Goal: Information Seeking & Learning: Find specific page/section

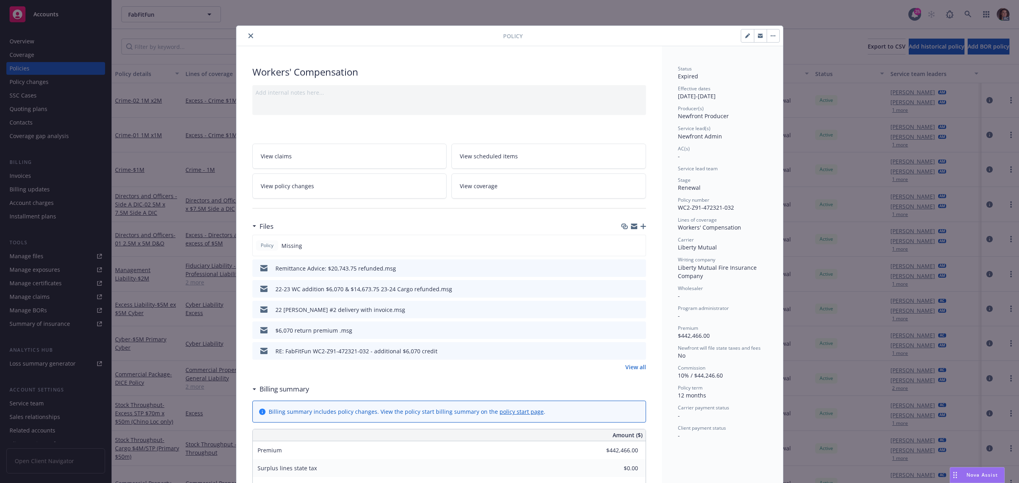
click at [316, 187] on link "View policy changes" at bounding box center [349, 186] width 195 height 25
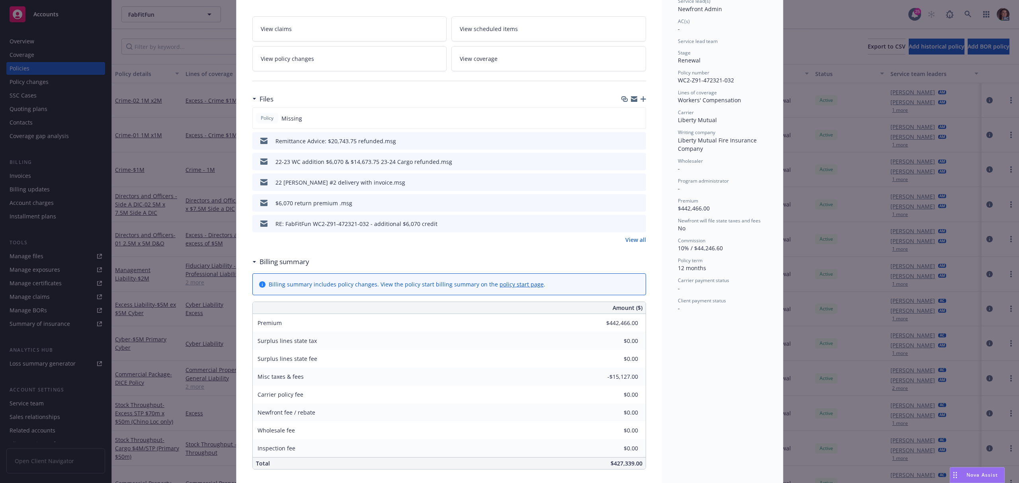
scroll to position [130, 0]
click at [628, 239] on link "View all" at bounding box center [635, 237] width 21 height 8
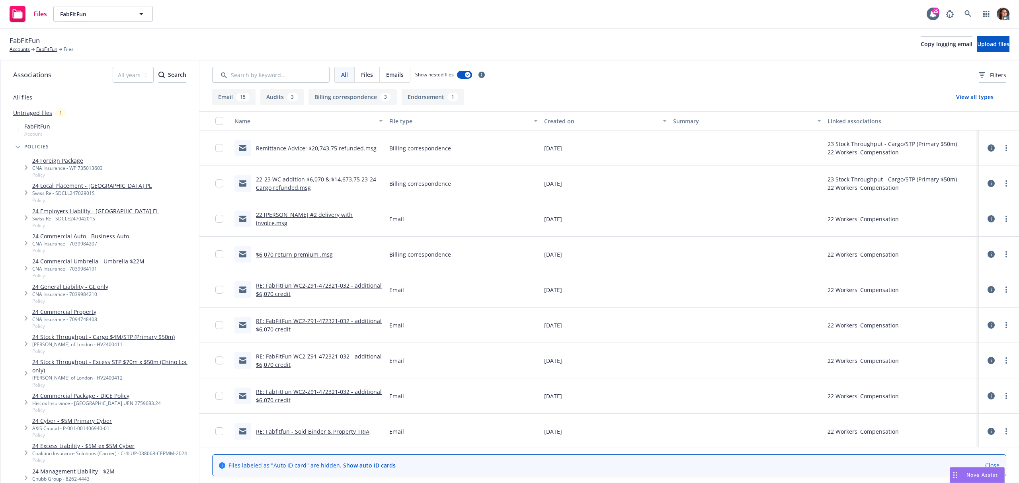
click at [321, 218] on link "22 WC endt #2 delivery with invoice.msg" at bounding box center [304, 219] width 97 height 16
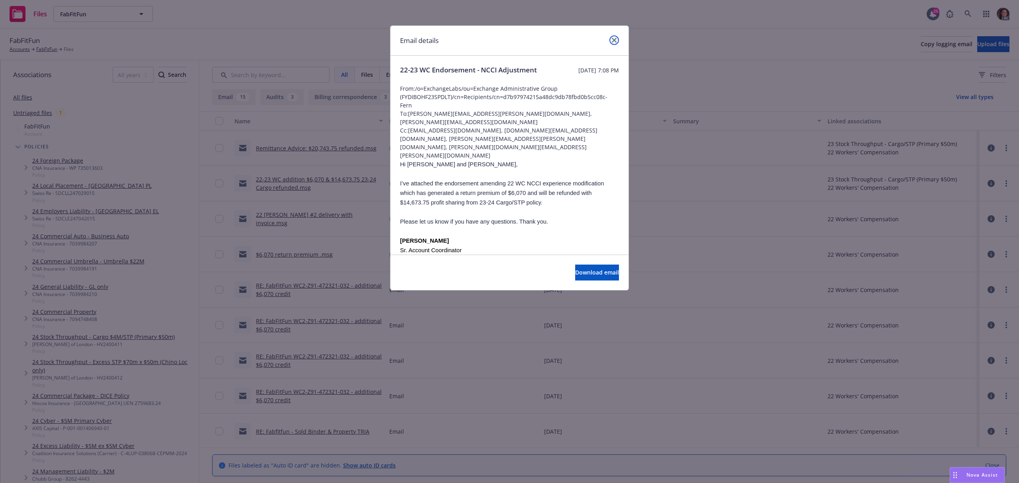
click at [610, 39] on link "close" at bounding box center [614, 40] width 10 height 10
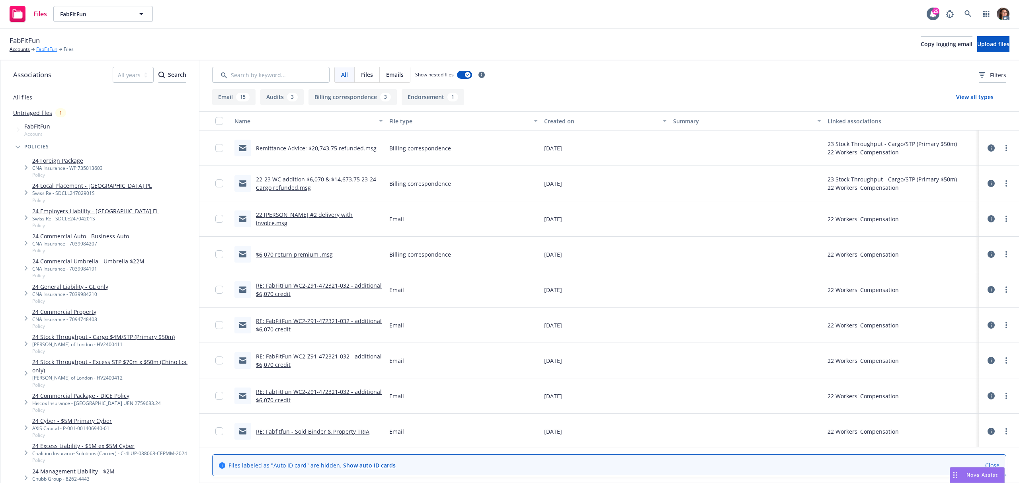
drag, startPoint x: 51, startPoint y: 49, endPoint x: 58, endPoint y: 50, distance: 6.6
click at [51, 49] on link "FabFitFun" at bounding box center [46, 49] width 21 height 7
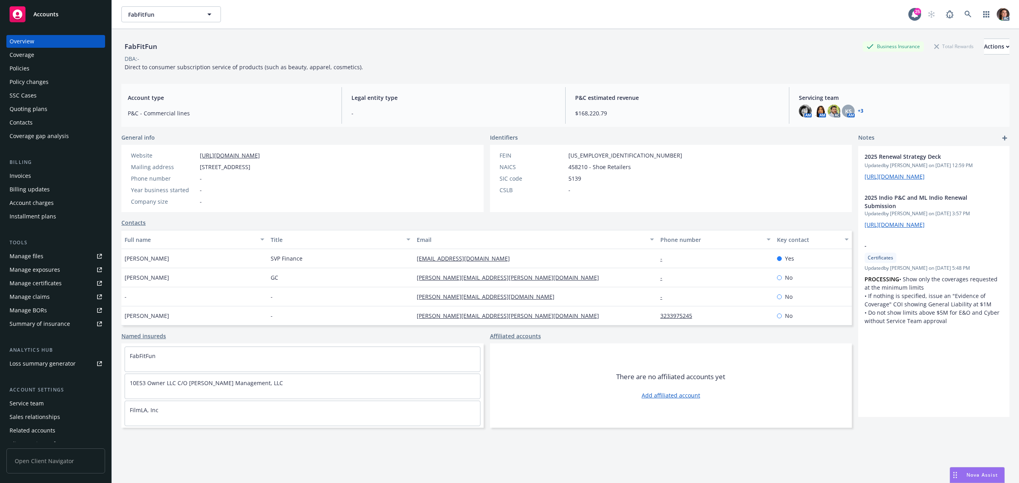
drag, startPoint x: 23, startPoint y: 68, endPoint x: 60, endPoint y: 80, distance: 39.8
click at [23, 68] on div "Policies" at bounding box center [20, 68] width 20 height 13
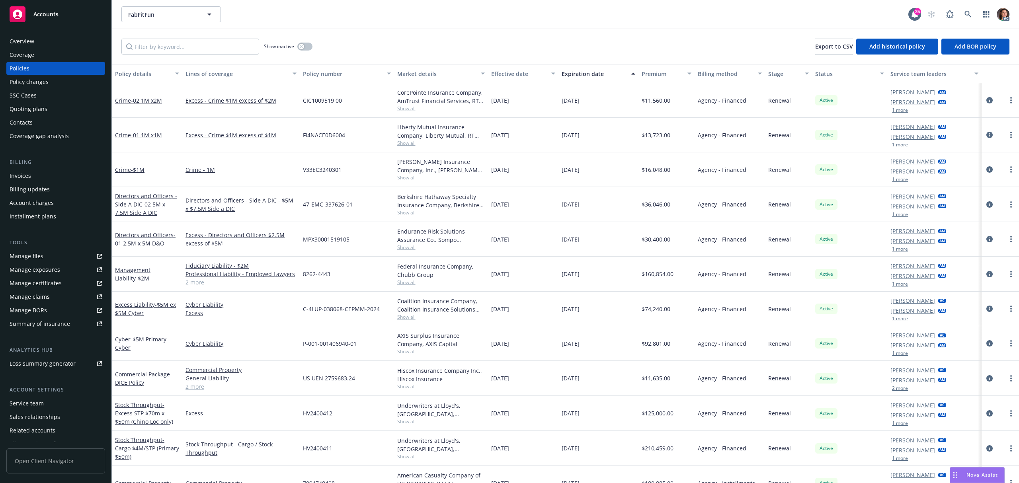
drag, startPoint x: 24, startPoint y: 177, endPoint x: 27, endPoint y: 174, distance: 4.2
click at [24, 177] on div "Invoices" at bounding box center [20, 176] width 21 height 13
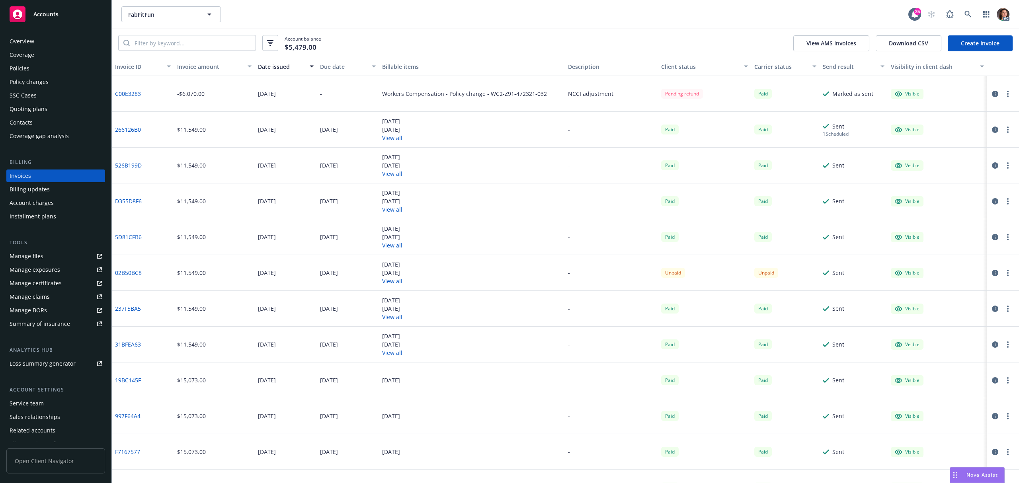
click at [992, 93] on icon "button" at bounding box center [995, 94] width 6 height 6
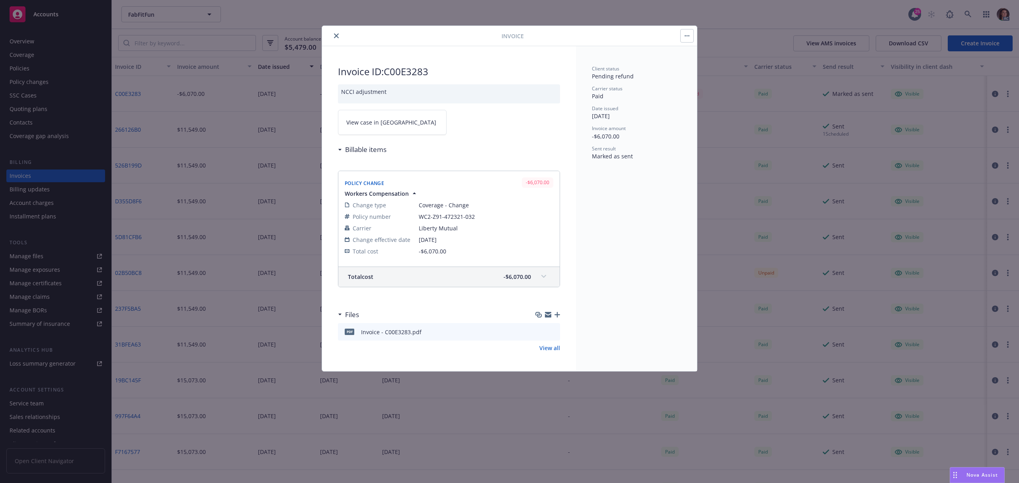
click at [393, 126] on link "View case in SSC" at bounding box center [392, 122] width 109 height 25
click at [335, 35] on icon "close" at bounding box center [336, 35] width 5 height 5
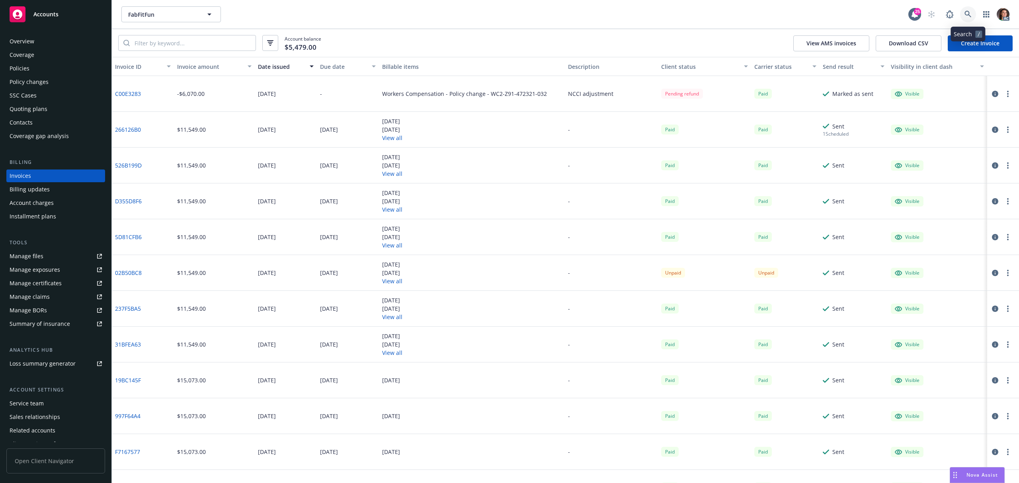
click at [965, 12] on icon at bounding box center [967, 14] width 7 height 7
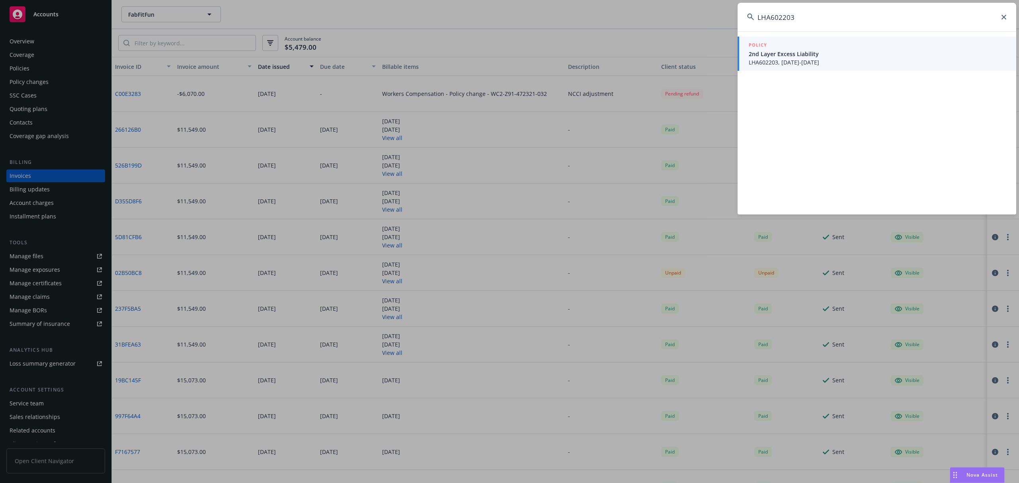
type input "LHA602203"
click at [777, 53] on span "2nd Layer Excess Liability" at bounding box center [878, 54] width 258 height 8
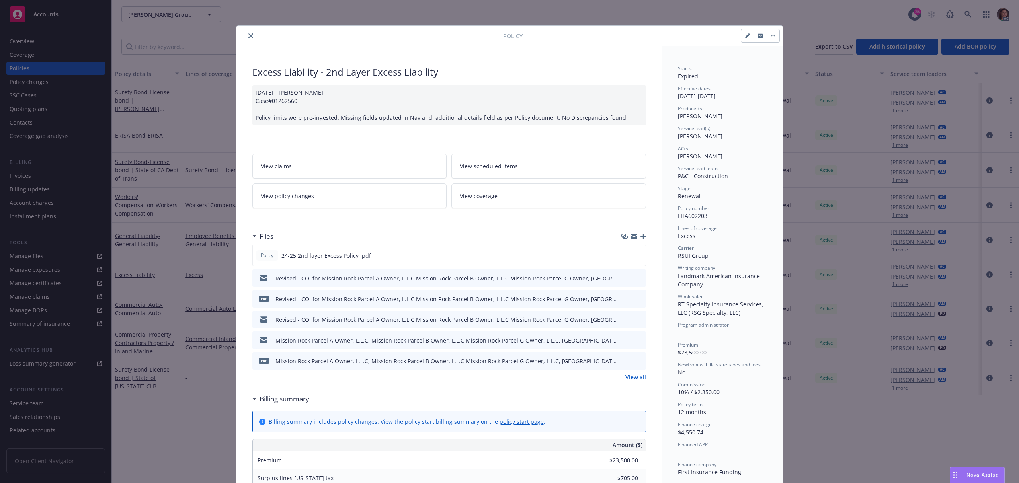
click at [634, 375] on link "View all" at bounding box center [635, 377] width 21 height 8
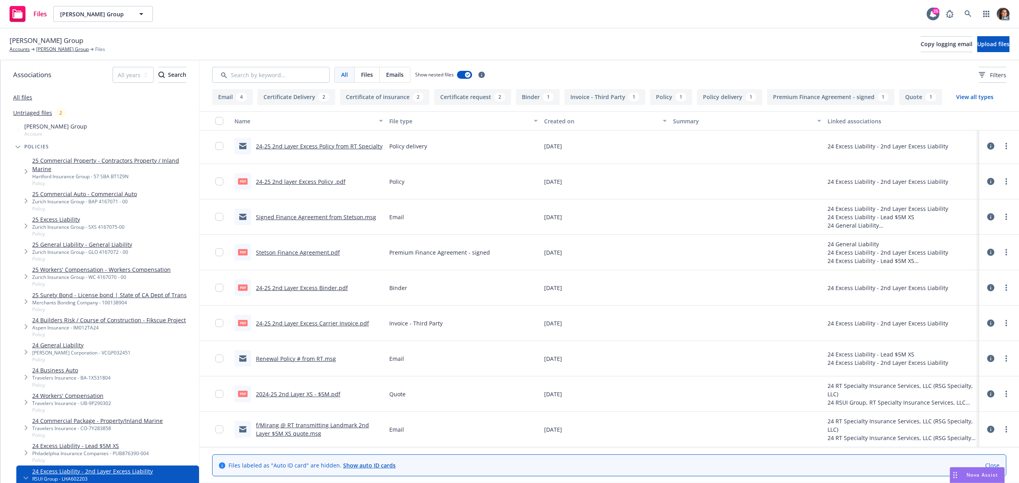
scroll to position [248, 0]
click at [314, 254] on link "Stetson Finance Agreement.pdf" at bounding box center [298, 253] width 84 height 8
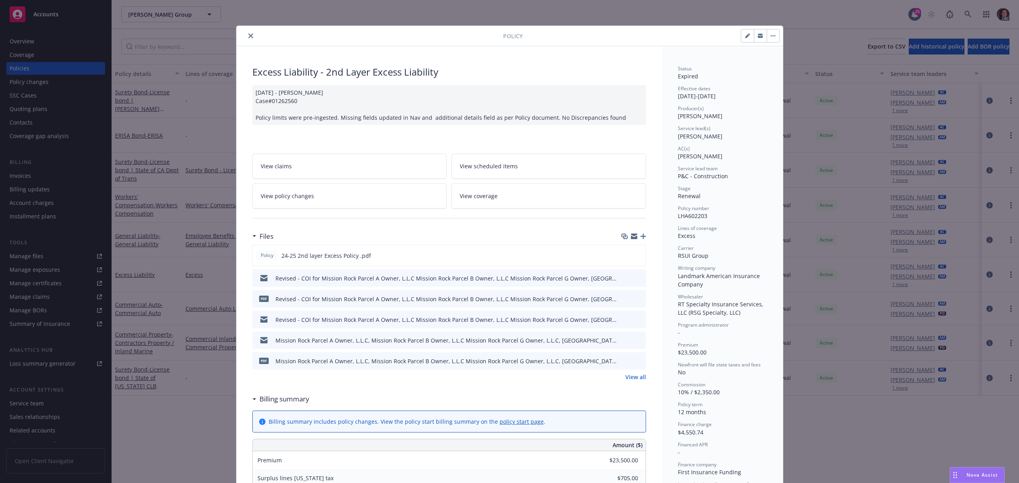
click at [630, 380] on link "View all" at bounding box center [635, 377] width 21 height 8
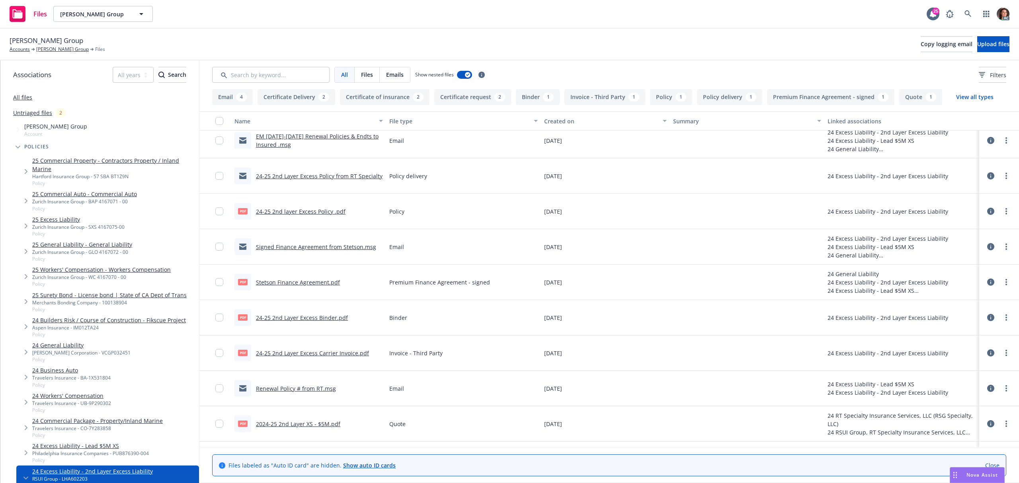
scroll to position [249, 0]
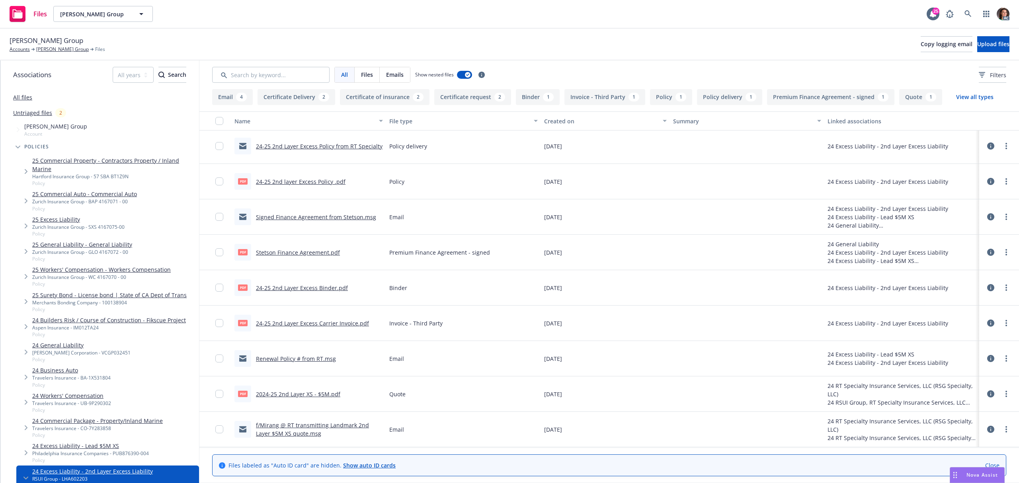
click at [331, 320] on link "24-25 2nd Layer Excess Carrier Invoice.pdf" at bounding box center [312, 324] width 113 height 8
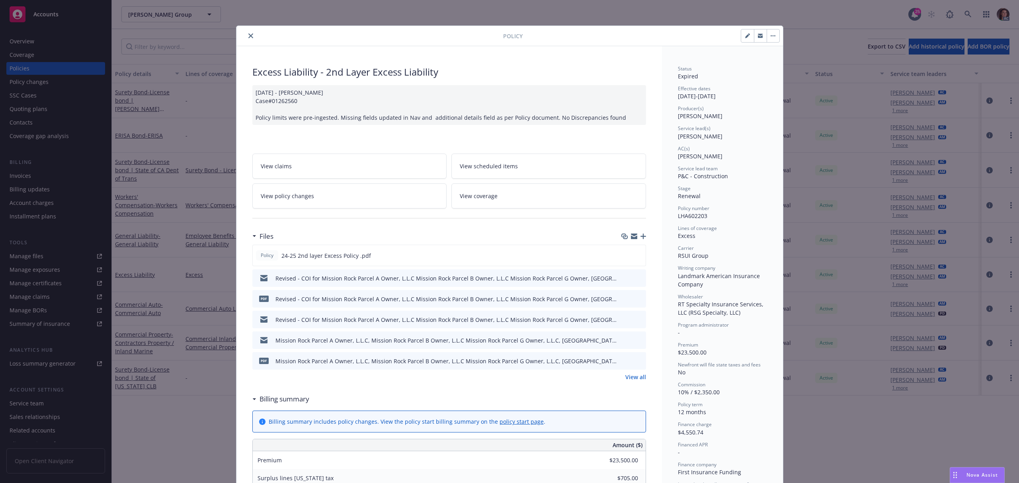
click at [248, 36] on icon "close" at bounding box center [250, 35] width 5 height 5
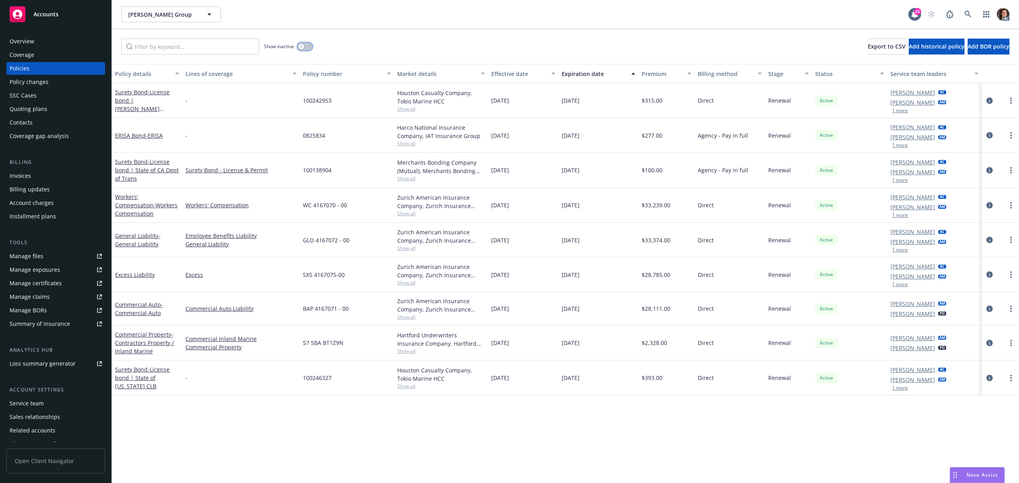
click at [302, 45] on div "button" at bounding box center [301, 47] width 6 height 6
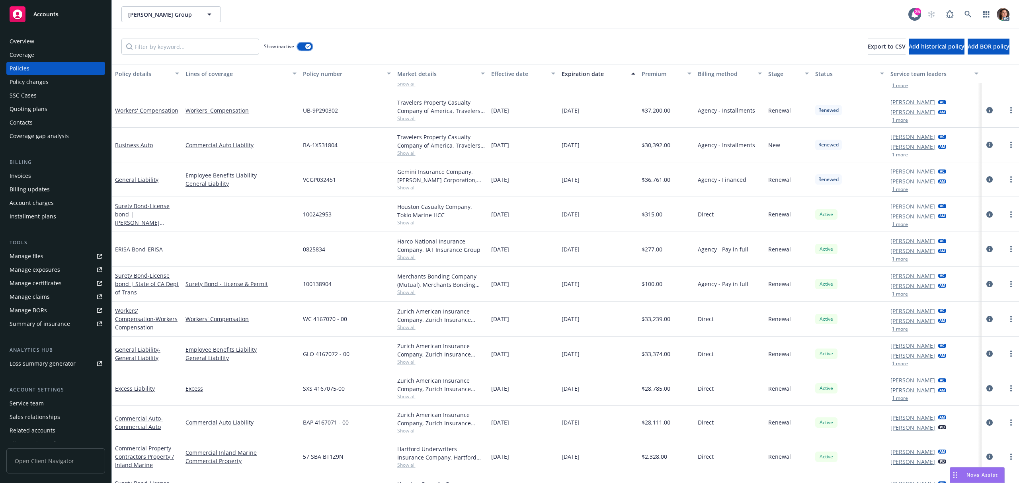
scroll to position [1421, 0]
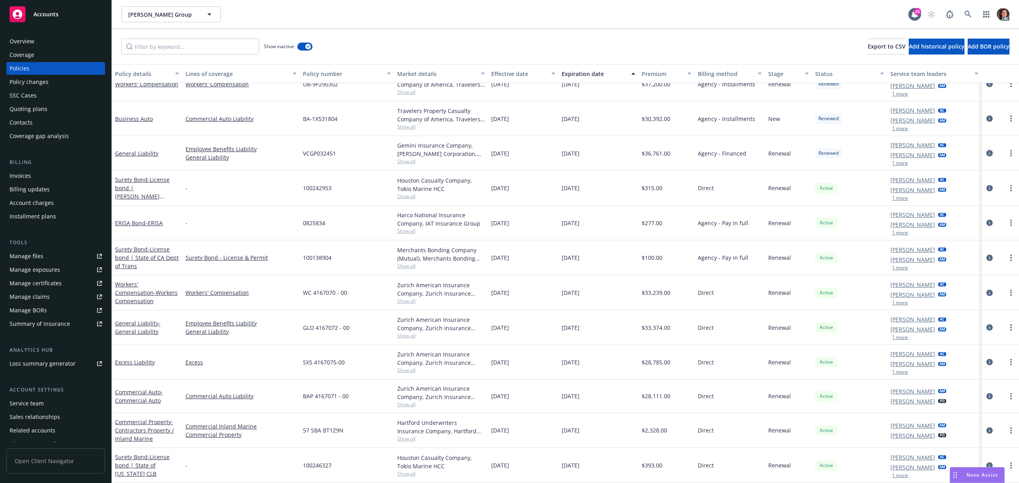
click at [986, 155] on icon "circleInformation" at bounding box center [989, 153] width 6 height 6
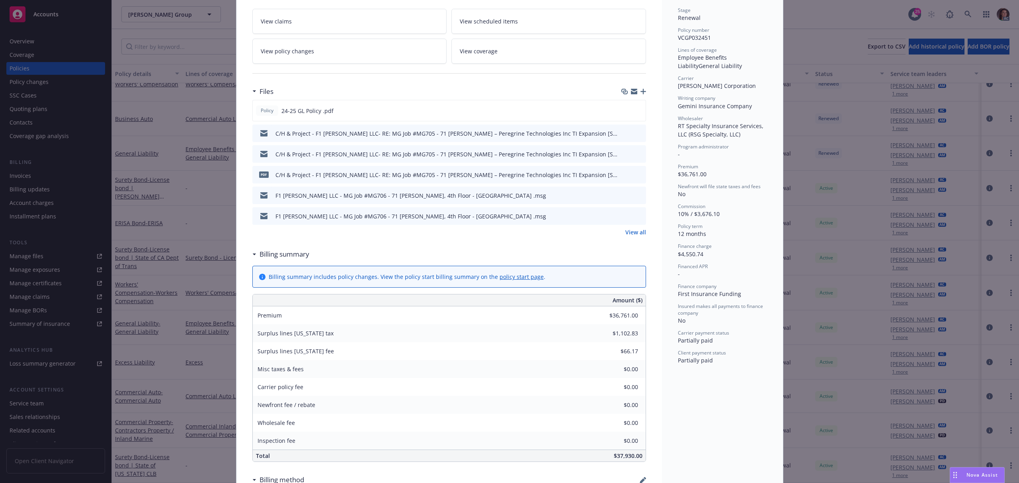
scroll to position [159, 0]
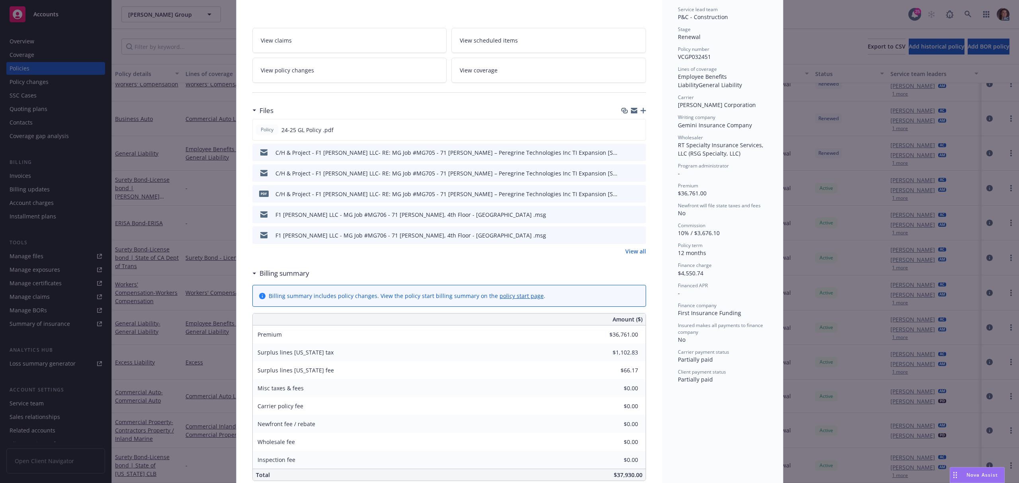
click at [629, 234] on div "F1 [PERSON_NAME] LLC - MG Job #MG706 - 71 [PERSON_NAME], 4th Floor - [GEOGRAPHI…" at bounding box center [449, 235] width 394 height 18
click at [629, 247] on link "View all" at bounding box center [635, 251] width 21 height 8
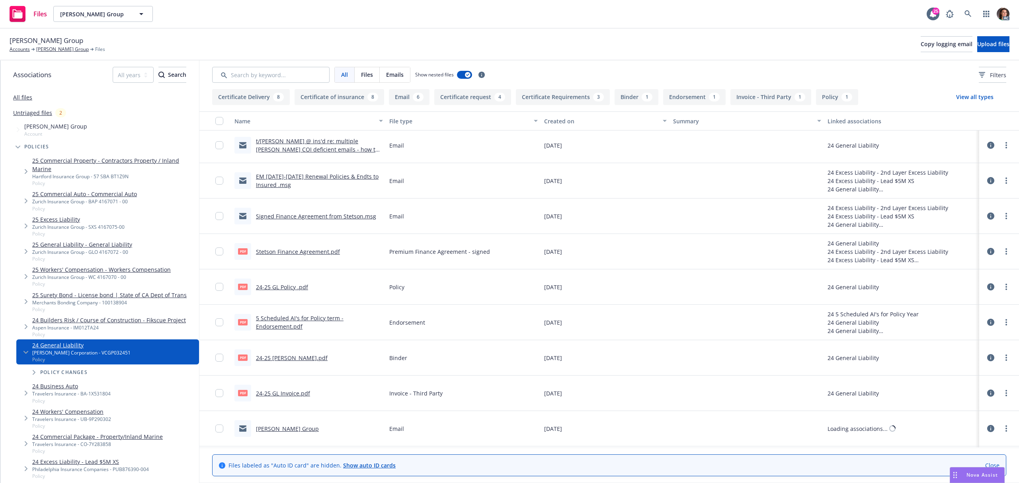
scroll to position [849, 0]
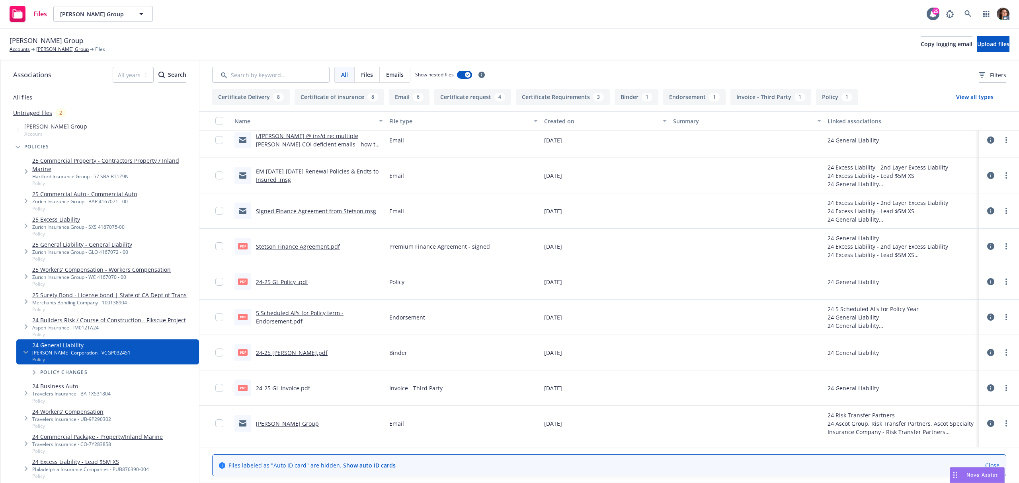
click at [268, 392] on div "24-25 GL Invoice.pdf" at bounding box center [283, 388] width 54 height 8
click at [294, 388] on link "24-25 GL Invoice.pdf" at bounding box center [283, 388] width 54 height 8
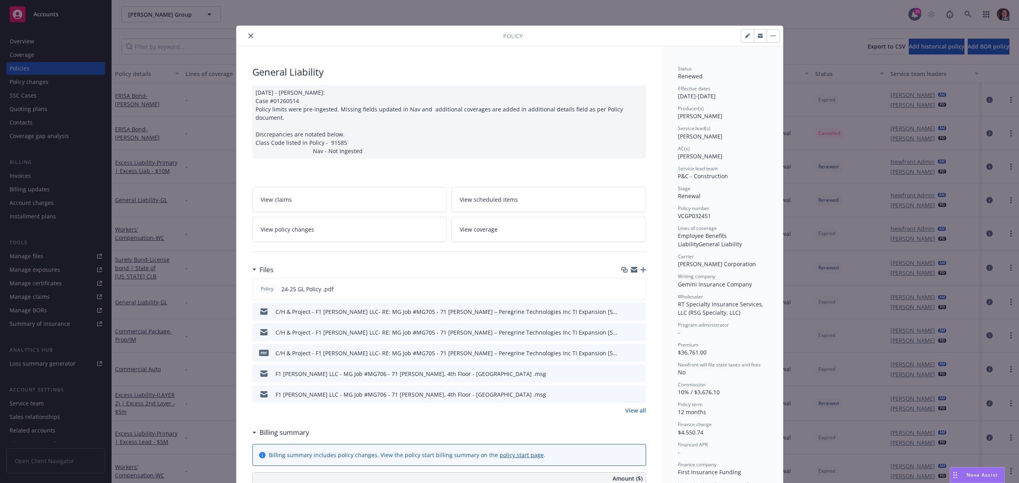
click at [248, 34] on icon "close" at bounding box center [250, 35] width 5 height 5
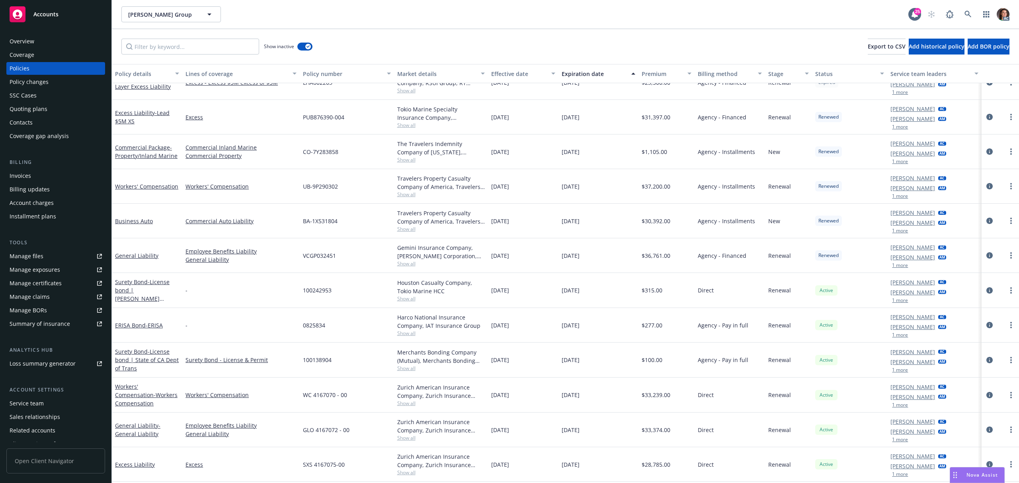
scroll to position [1277, 0]
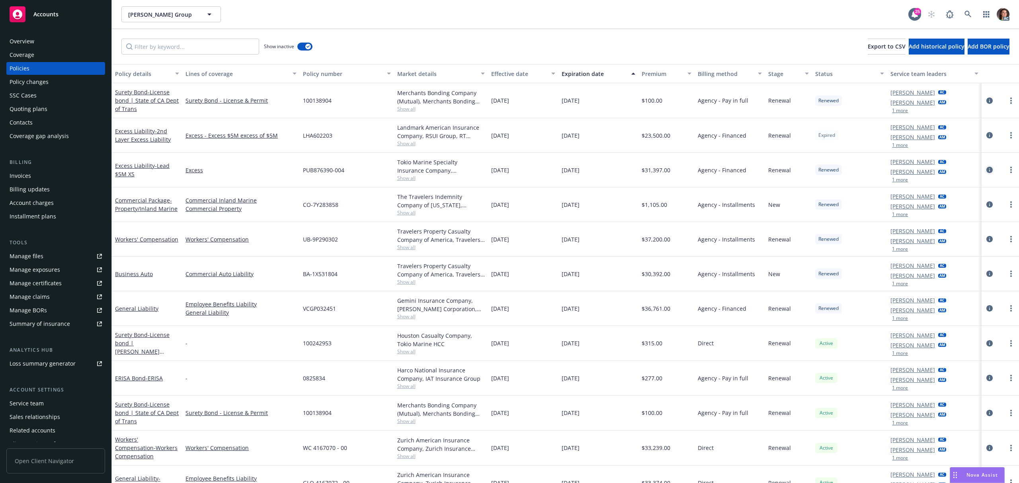
click at [986, 171] on icon "circleInformation" at bounding box center [989, 170] width 6 height 6
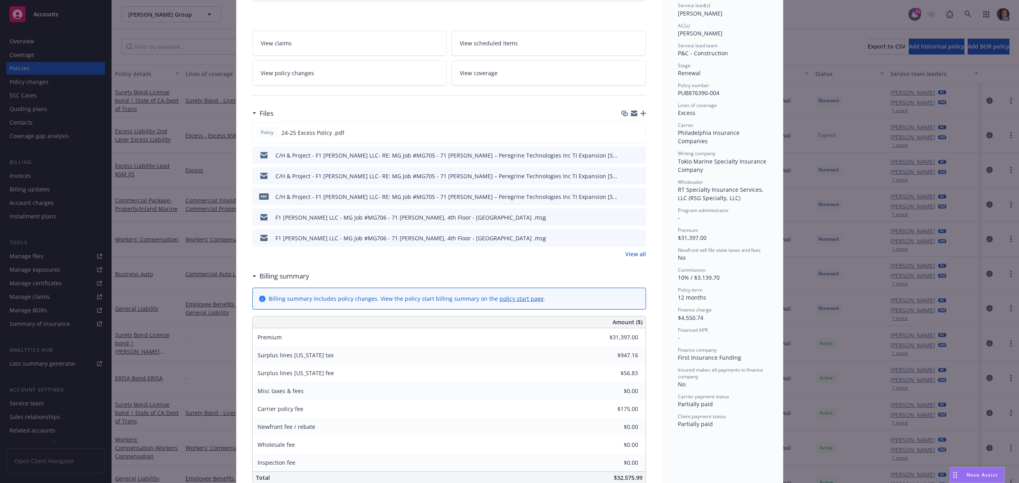
scroll to position [159, 0]
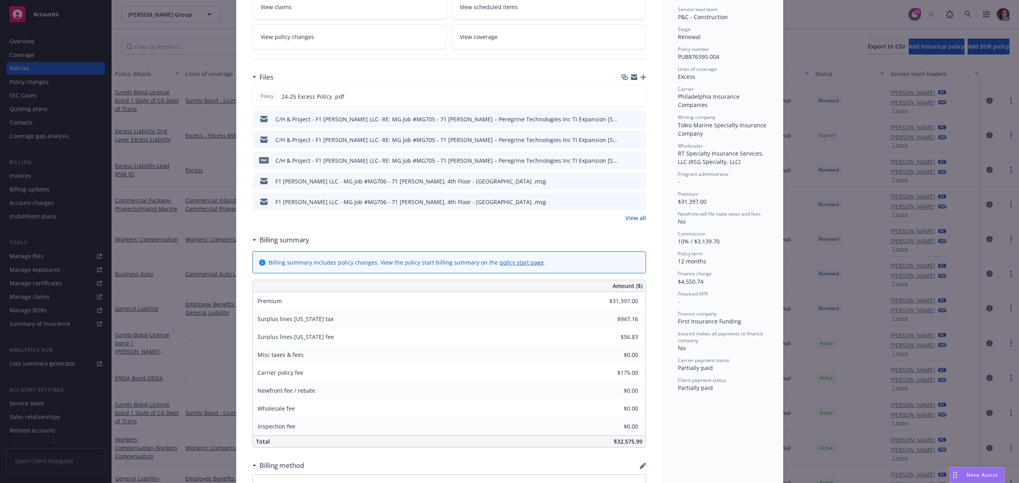
click at [628, 217] on link "View all" at bounding box center [635, 218] width 21 height 8
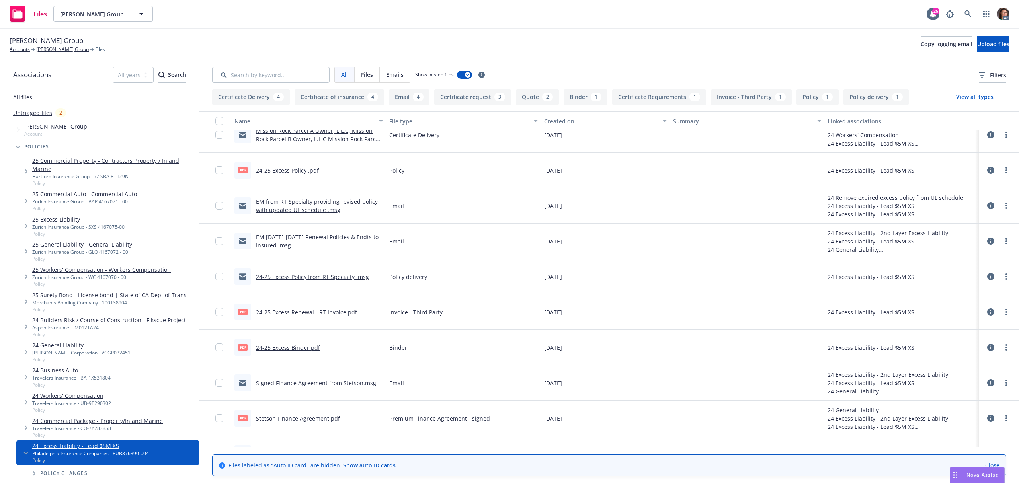
scroll to position [424, 0]
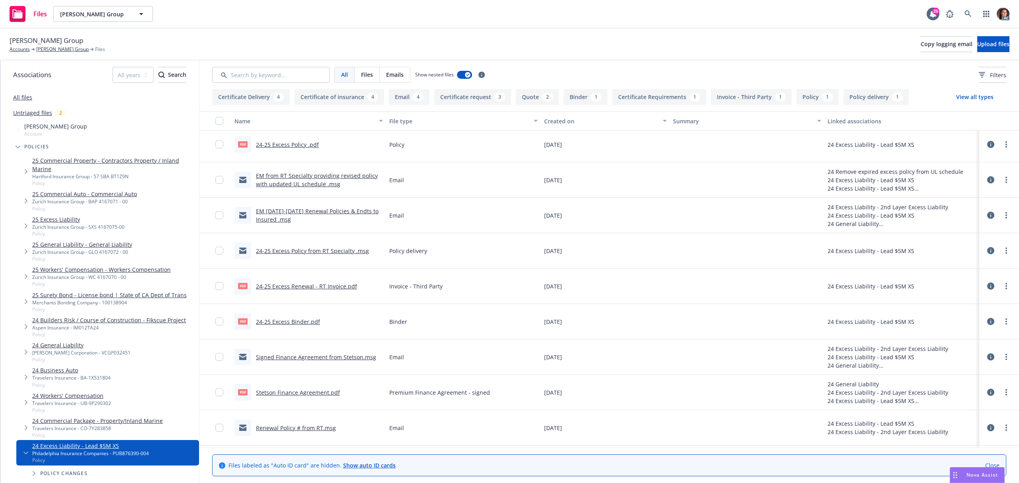
click at [309, 285] on link "24-25 Excess Renewal - RT Invoice.pdf" at bounding box center [306, 287] width 101 height 8
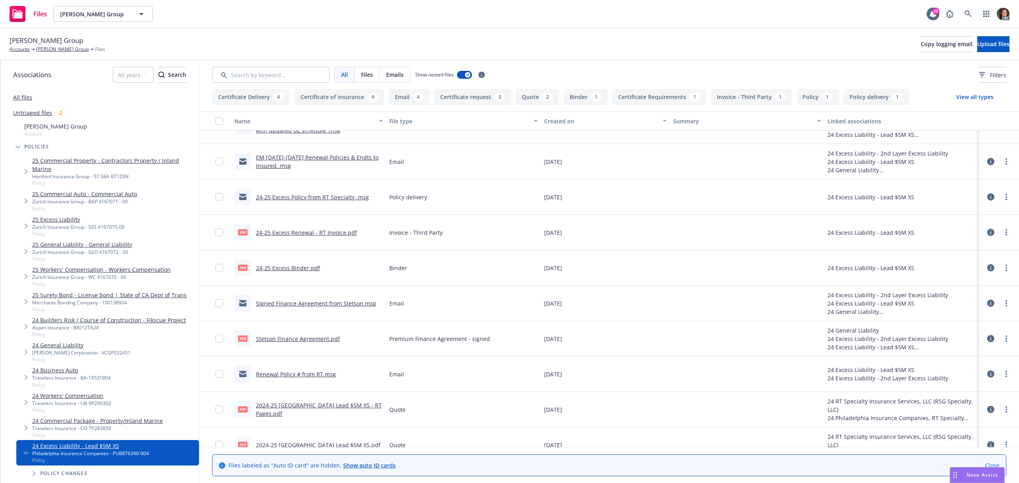
scroll to position [494, 0]
